Goal: Find contact information: Find contact information

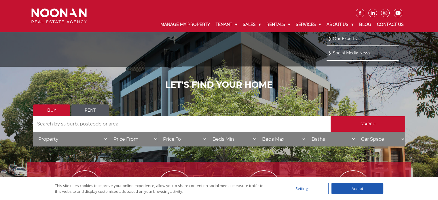
click at [345, 37] on link "Our Experts" at bounding box center [362, 39] width 69 height 8
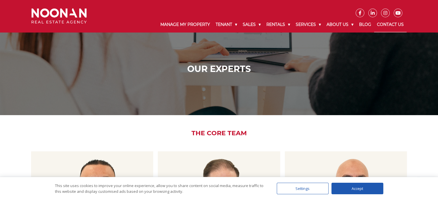
click at [396, 24] on link "Contact Us" at bounding box center [390, 24] width 33 height 15
